Goal: Navigation & Orientation: Find specific page/section

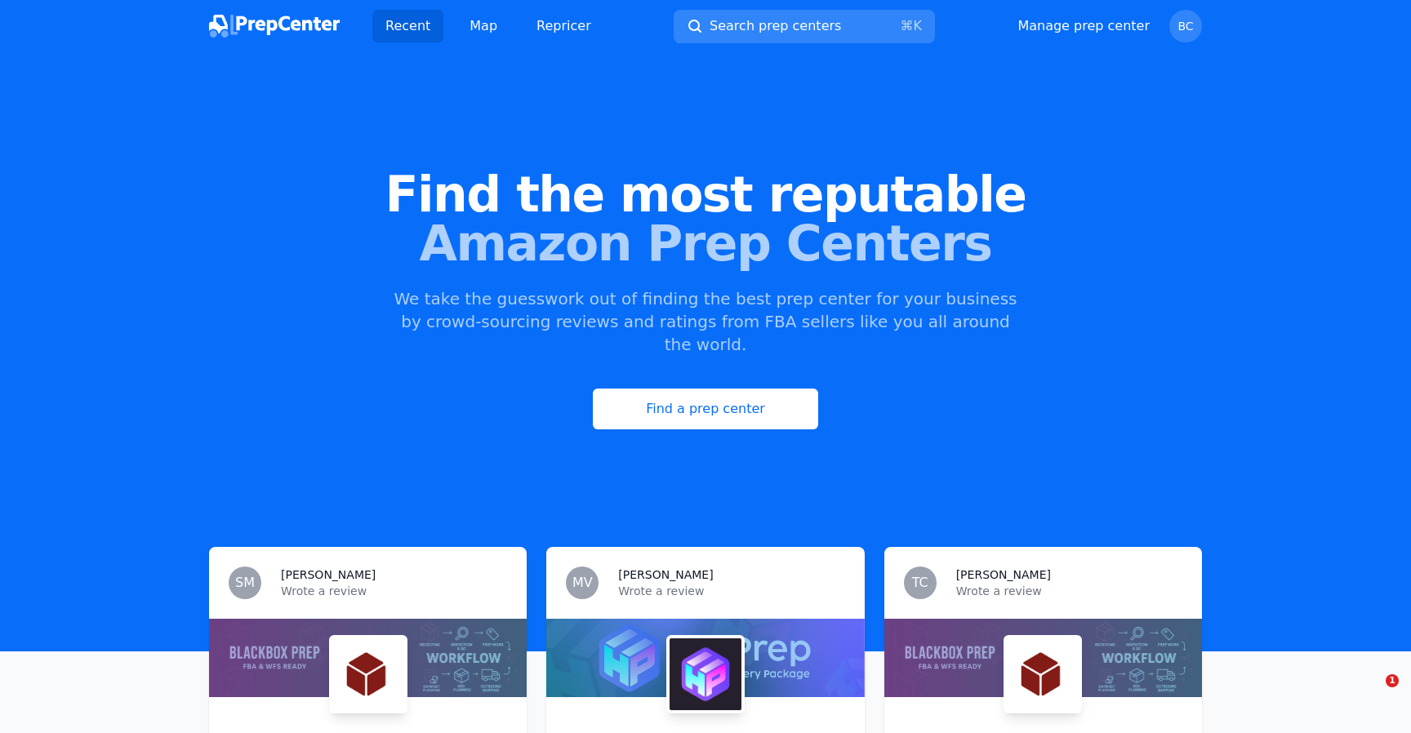
click at [264, 34] on img at bounding box center [274, 26] width 131 height 23
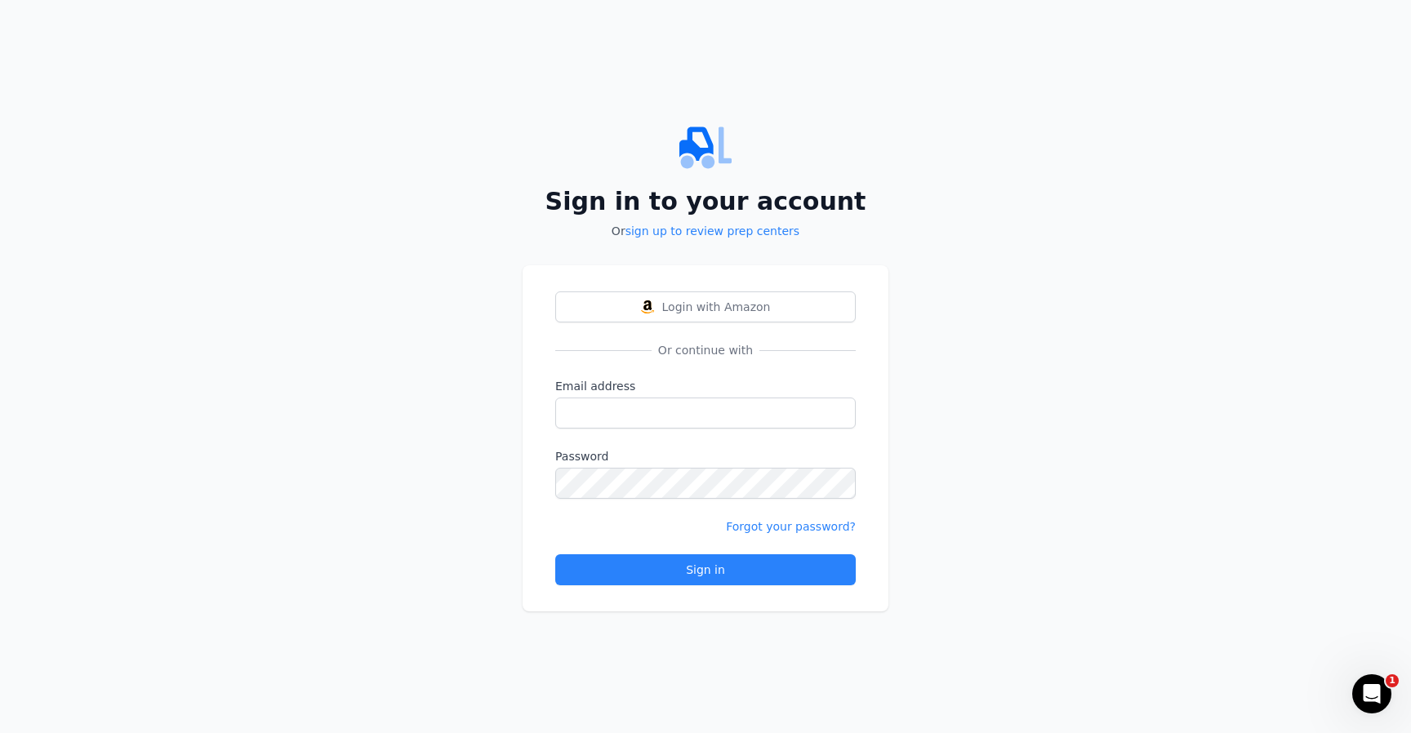
click at [709, 238] on p "Or sign up to review prep centers" at bounding box center [705, 231] width 366 height 16
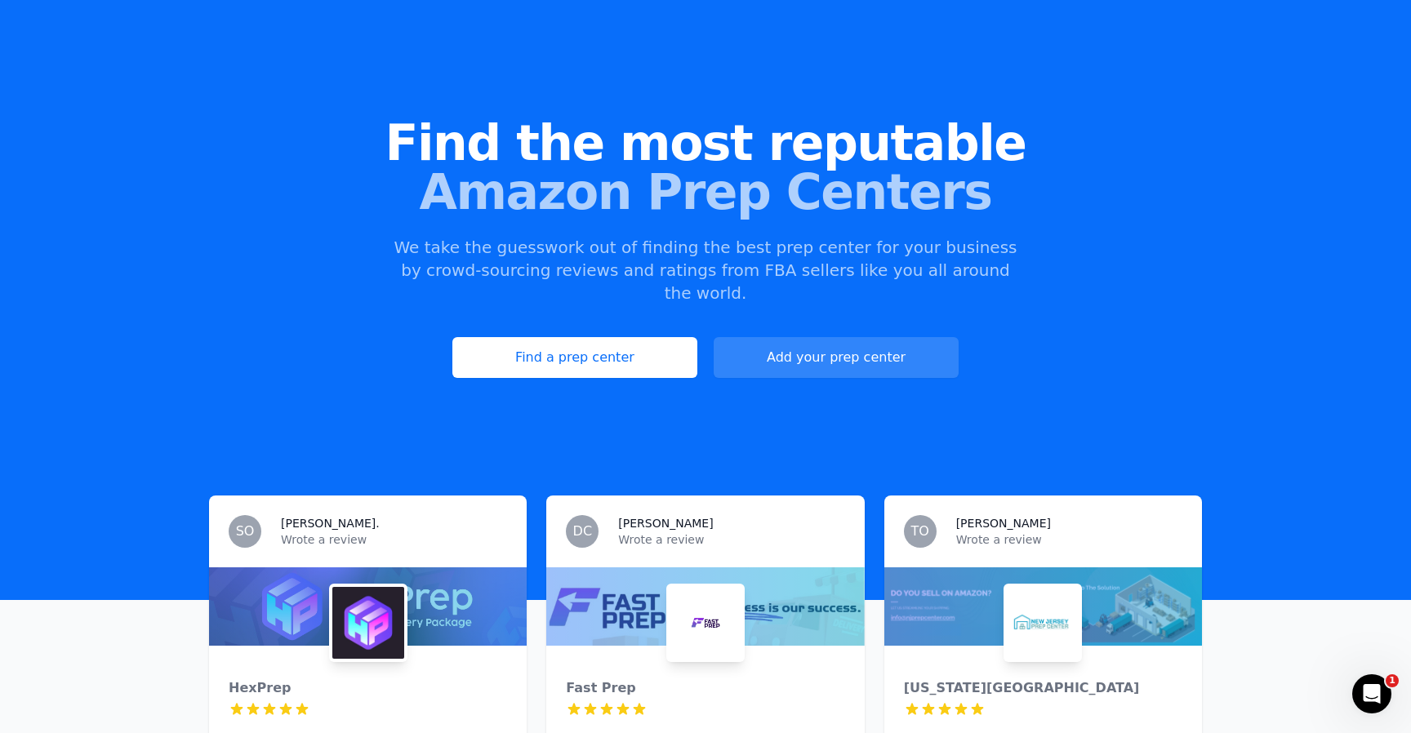
scroll to position [96, 0]
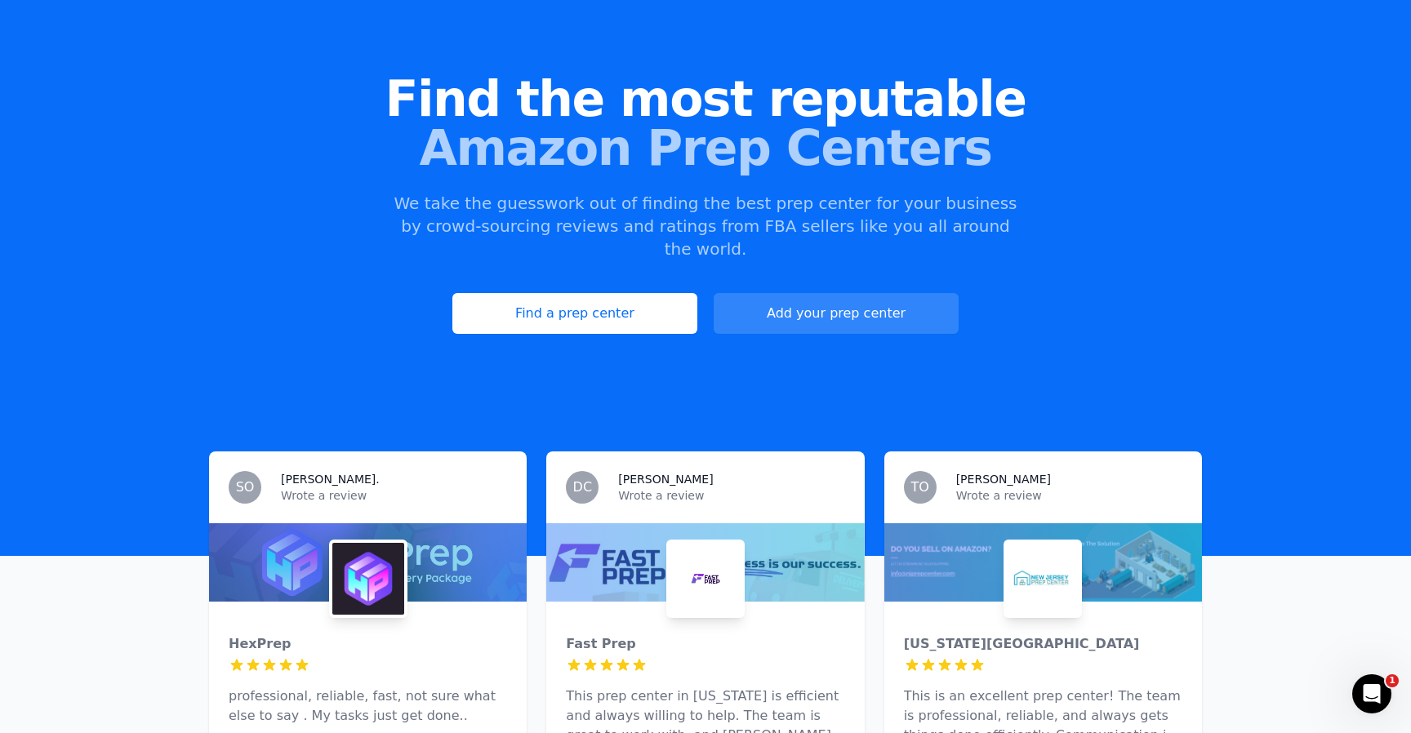
click at [353, 543] on img at bounding box center [368, 579] width 72 height 72
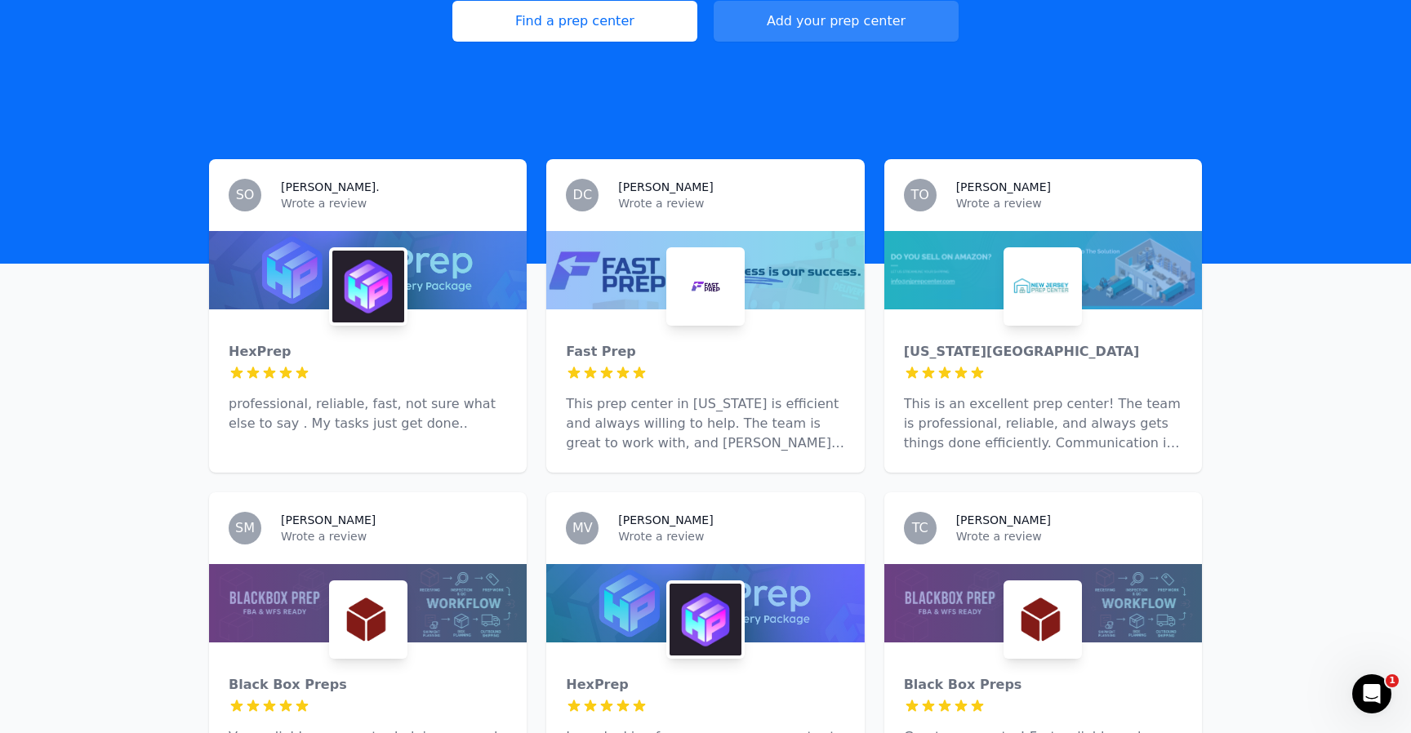
scroll to position [536, 0]
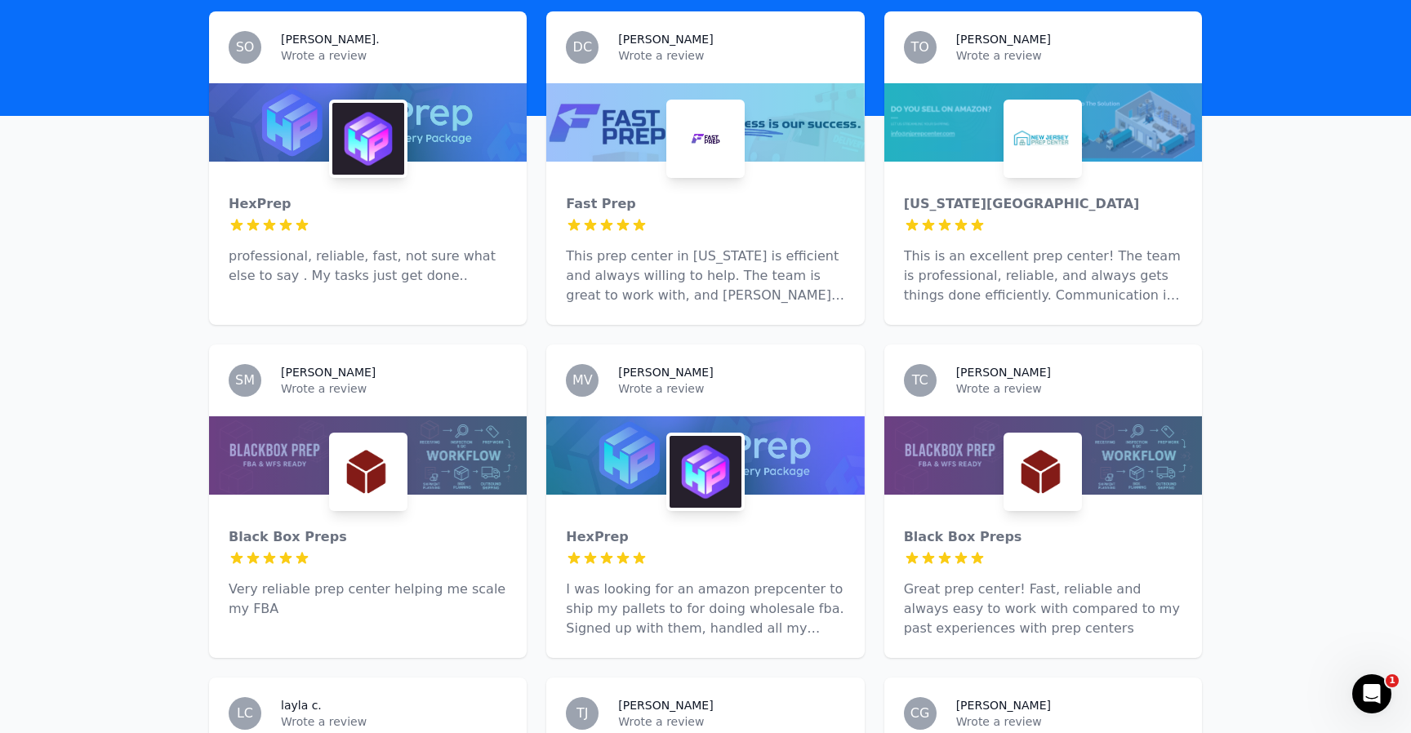
click at [380, 436] on img at bounding box center [368, 472] width 72 height 72
